Goal: Browse casually: Explore the website without a specific task or goal

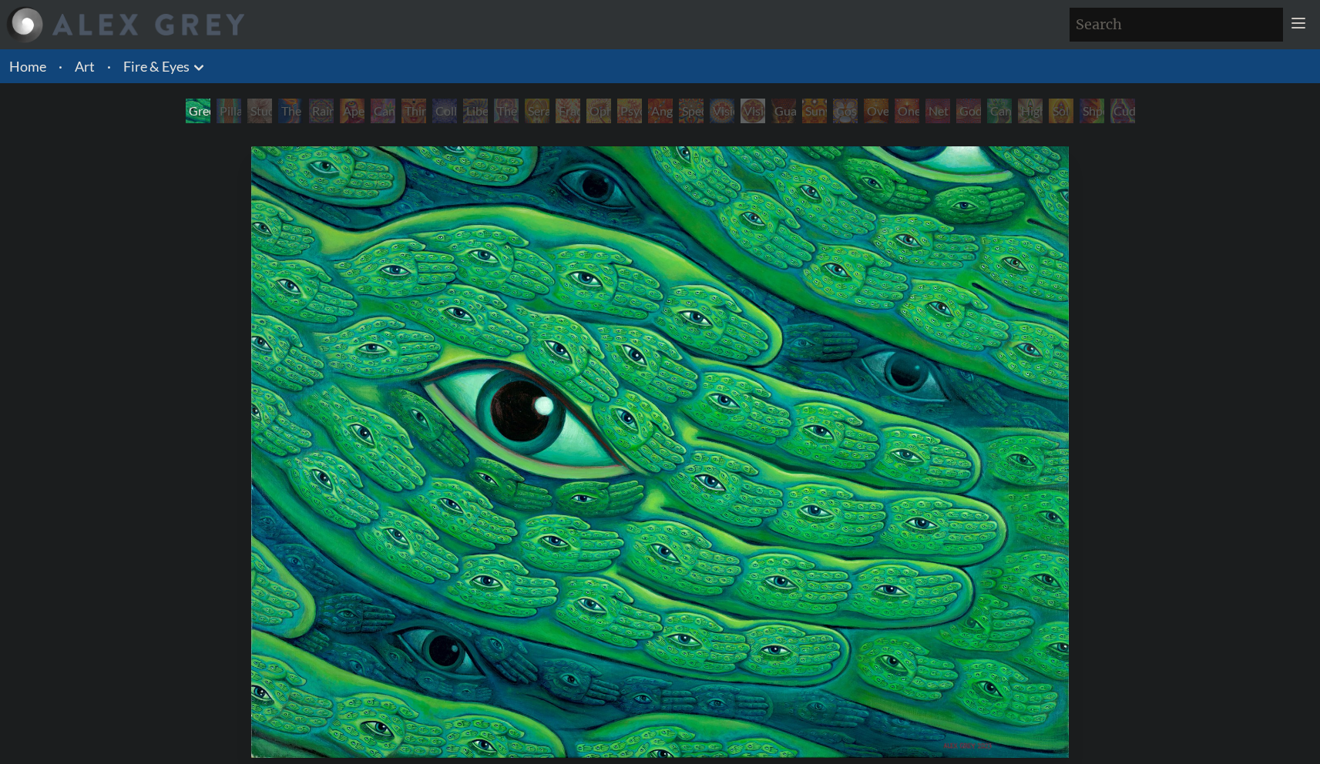
click at [216, 110] on div "Pillar of Awareness" at bounding box center [228, 111] width 25 height 25
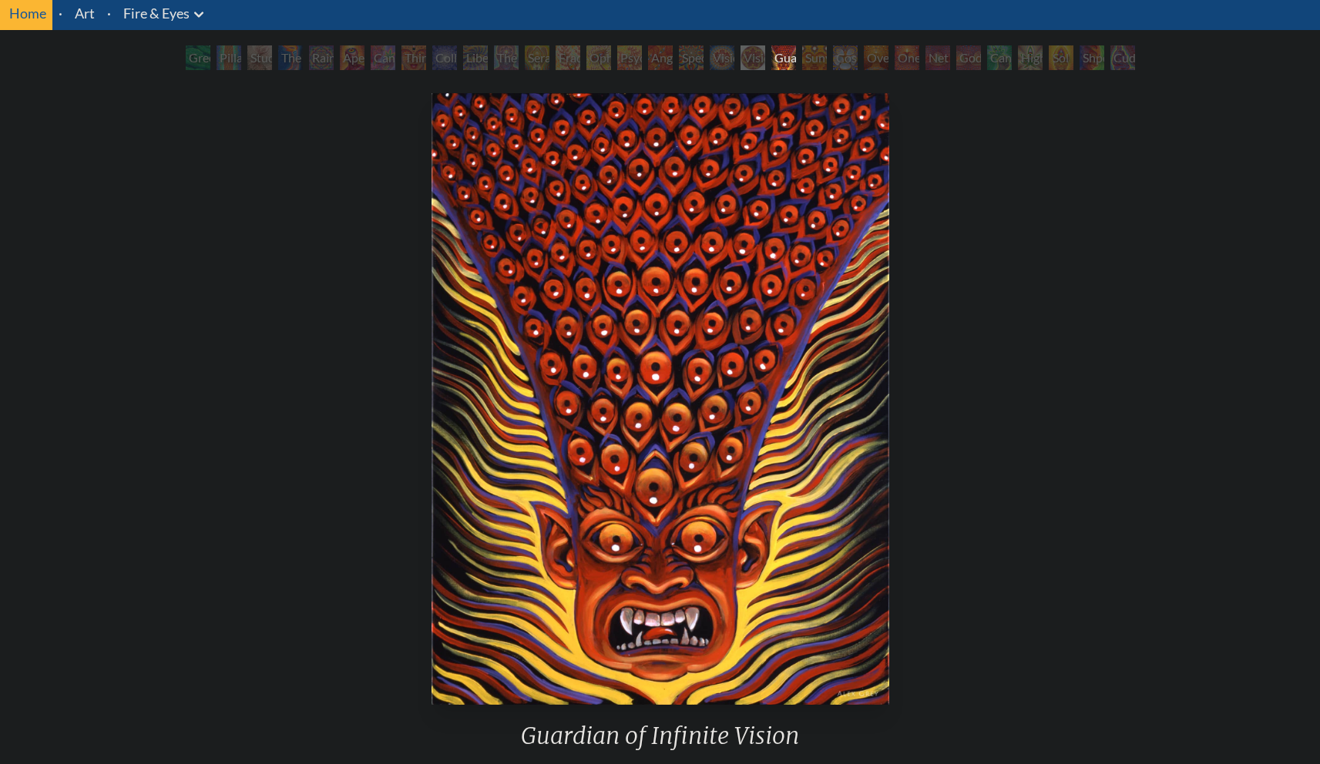
scroll to position [55, 0]
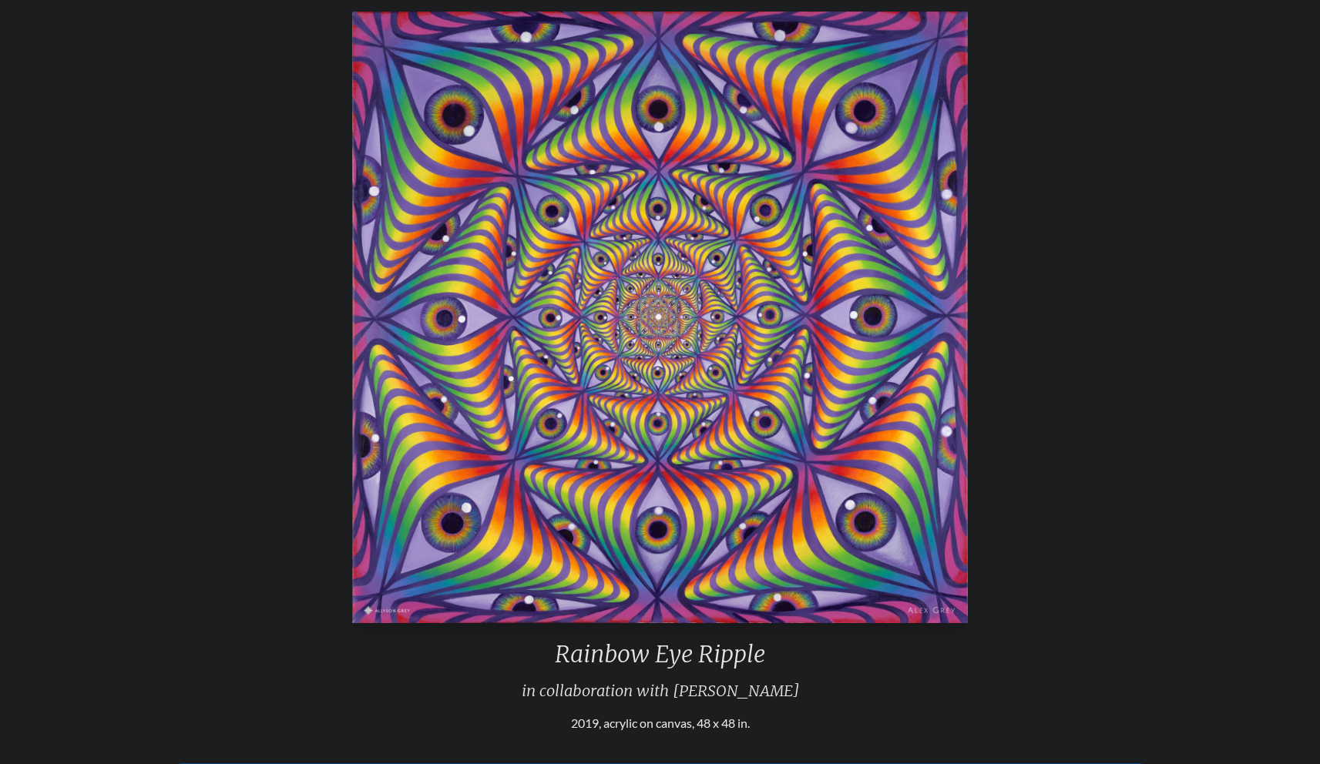
scroll to position [137, 0]
